Goal: Information Seeking & Learning: Learn about a topic

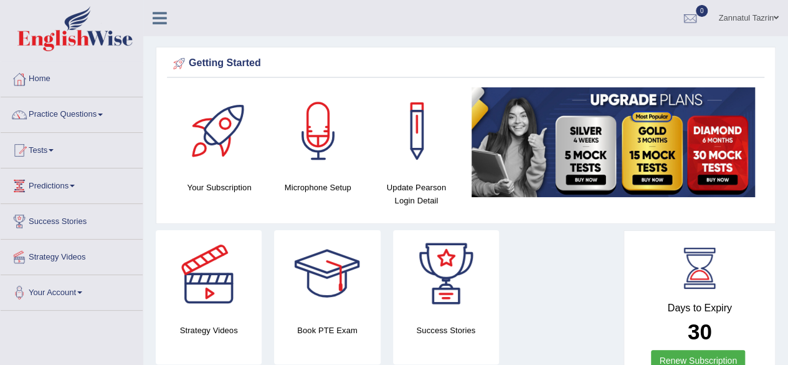
scroll to position [1, 0]
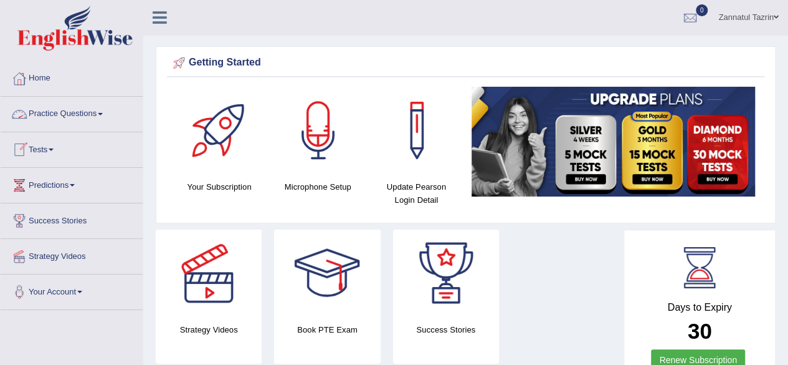
click at [105, 115] on link "Practice Questions" at bounding box center [72, 112] width 142 height 31
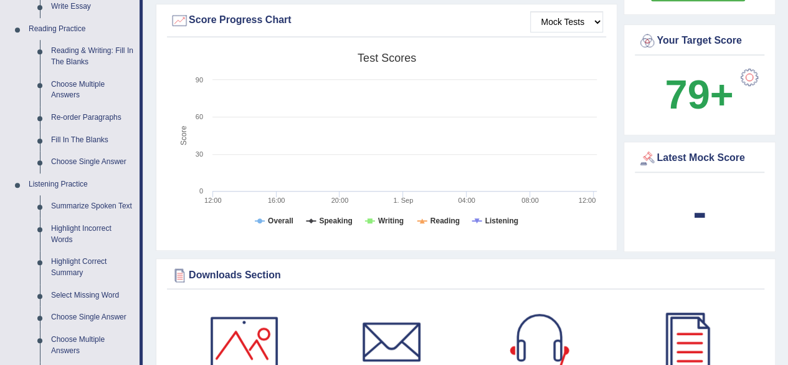
scroll to position [369, 0]
click at [93, 206] on link "Summarize Spoken Text" at bounding box center [92, 207] width 94 height 22
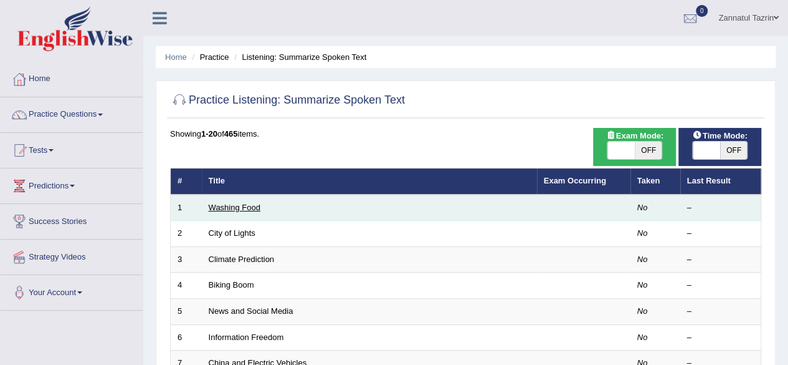
click at [224, 206] on link "Washing Food" at bounding box center [235, 207] width 52 height 9
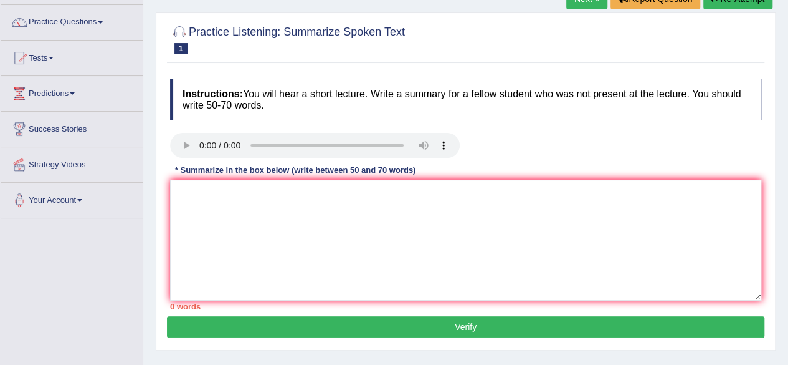
scroll to position [93, 0]
